Goal: Task Accomplishment & Management: Complete application form

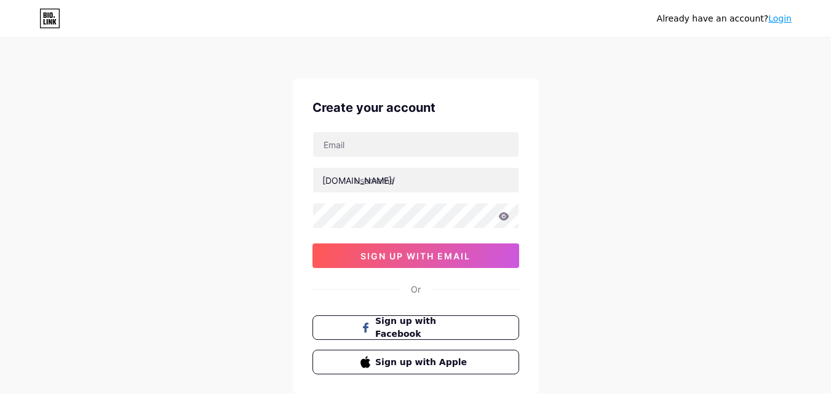
click at [346, 158] on div "[DOMAIN_NAME]/ sign up with email" at bounding box center [416, 200] width 207 height 137
click at [344, 143] on input "text" at bounding box center [415, 144] width 205 height 25
paste input "[EMAIL_ADDRESS][DOMAIN_NAME]"
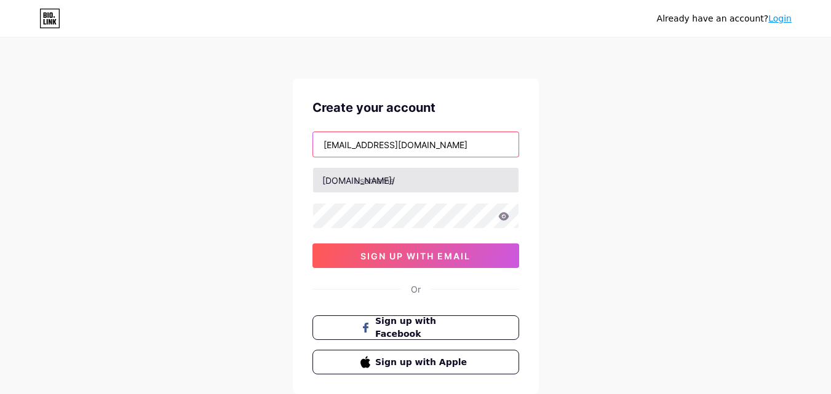
type input "[EMAIL_ADDRESS][DOMAIN_NAME]"
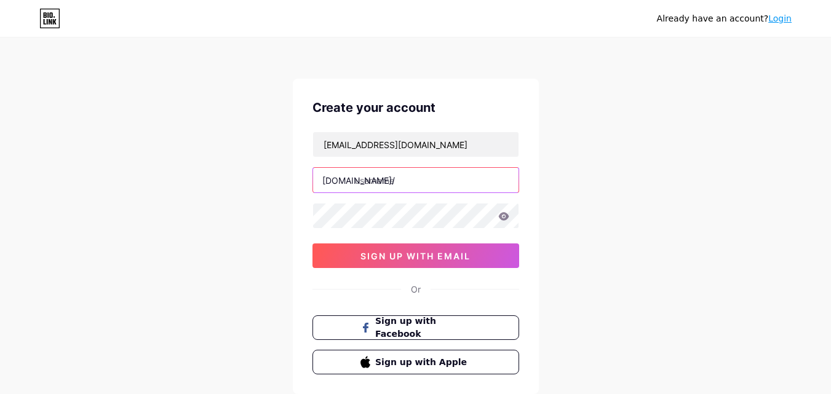
click at [364, 180] on input "text" at bounding box center [415, 180] width 205 height 25
paste input "[DOMAIN_NAME]"
drag, startPoint x: 431, startPoint y: 183, endPoint x: 602, endPoint y: 195, distance: 172.1
click at [602, 195] on div "Already have an account? Login Create your account [EMAIL_ADDRESS][DOMAIN_NAME]…" at bounding box center [415, 235] width 831 height 471
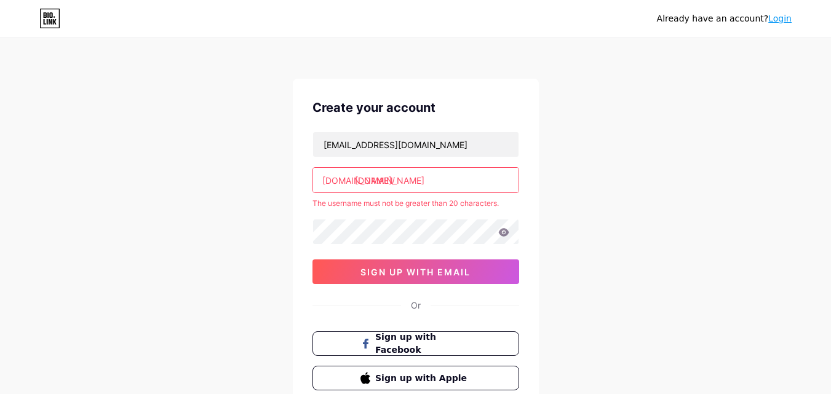
drag, startPoint x: 430, startPoint y: 182, endPoint x: 493, endPoint y: 182, distance: 63.4
click at [493, 182] on input "[DOMAIN_NAME]" at bounding box center [415, 180] width 205 height 25
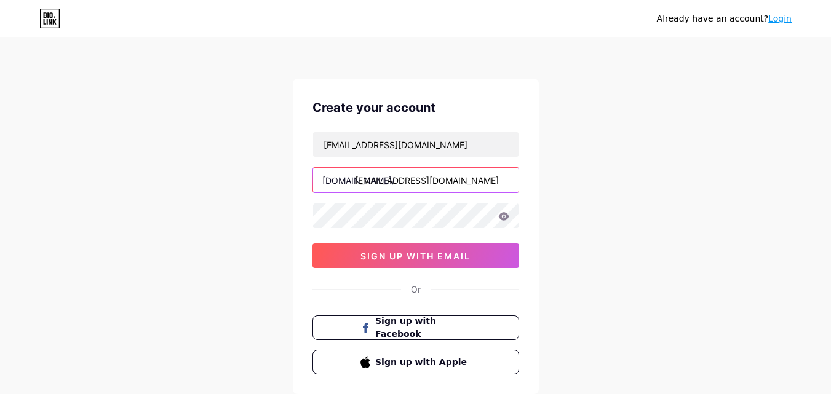
drag, startPoint x: 429, startPoint y: 181, endPoint x: 477, endPoint y: 181, distance: 48.0
click at [477, 181] on input "[EMAIL_ADDRESS][DOMAIN_NAME]" at bounding box center [415, 180] width 205 height 25
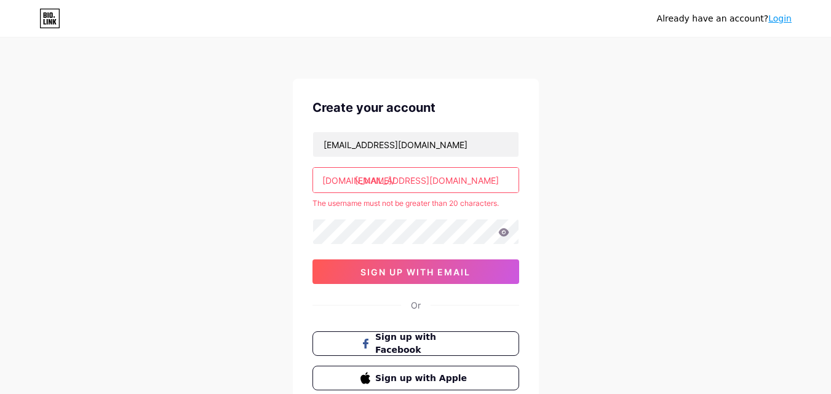
drag, startPoint x: 431, startPoint y: 180, endPoint x: 476, endPoint y: 183, distance: 45.0
click at [476, 183] on input "[EMAIL_ADDRESS][DOMAIN_NAME]" at bounding box center [415, 180] width 205 height 25
click at [434, 187] on input "[EMAIL_ADDRESS][DOMAIN_NAME]" at bounding box center [415, 180] width 205 height 25
type input "[EMAIL_ADDRESS][DOMAIN_NAME]"
click at [367, 181] on input "[EMAIL_ADDRESS][DOMAIN_NAME]" at bounding box center [415, 180] width 205 height 25
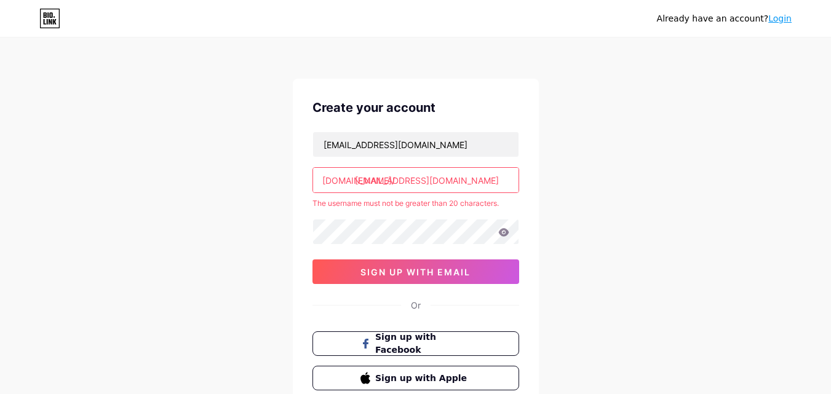
click at [367, 181] on input "[EMAIL_ADDRESS][DOMAIN_NAME]" at bounding box center [415, 180] width 205 height 25
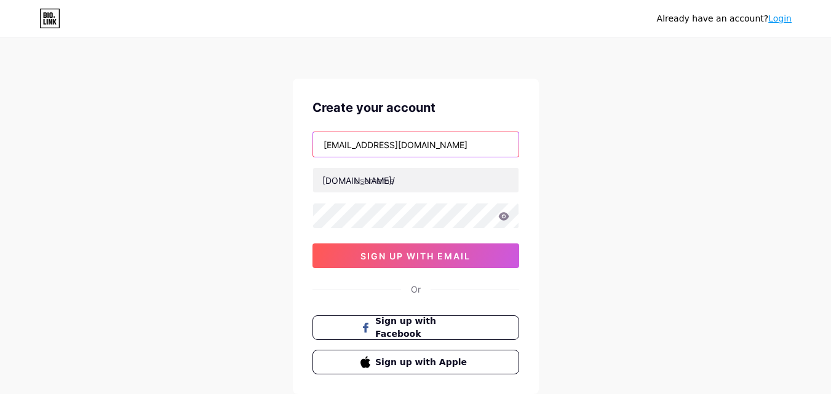
click at [373, 140] on input "[EMAIL_ADDRESS][DOMAIN_NAME]" at bounding box center [415, 144] width 205 height 25
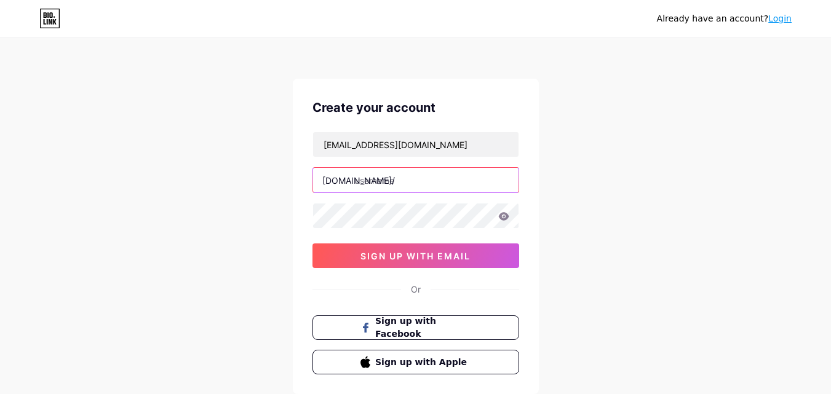
click at [378, 185] on input "text" at bounding box center [415, 180] width 205 height 25
paste input "vittaburndropsbuy"
type input "vittaburndropsbuy"
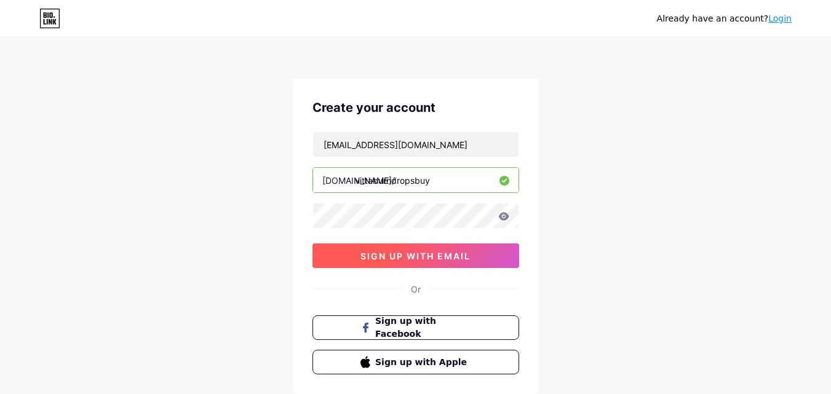
click at [381, 254] on span "sign up with email" at bounding box center [415, 256] width 110 height 10
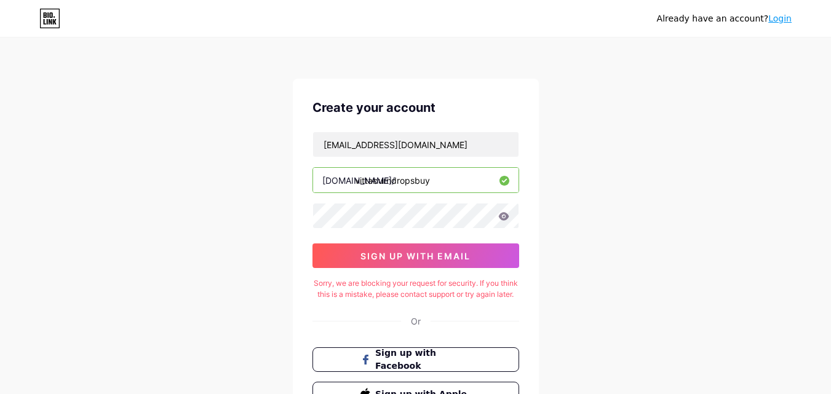
click at [388, 285] on div "Sorry, we are blocking your request for security. If you think this is a mistak…" at bounding box center [416, 289] width 207 height 22
copy div "blocking"
